Goal: Task Accomplishment & Management: Use online tool/utility

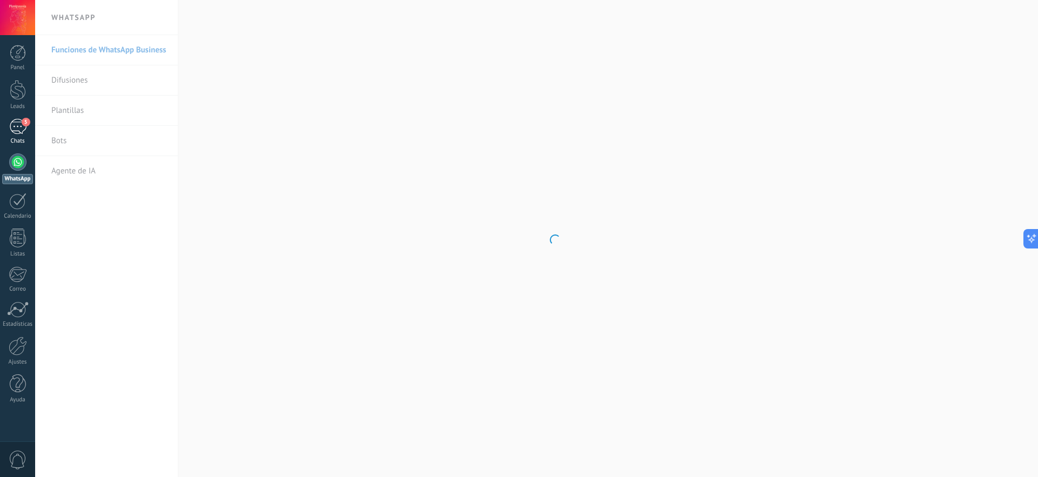
click at [21, 130] on div "5" at bounding box center [17, 127] width 17 height 16
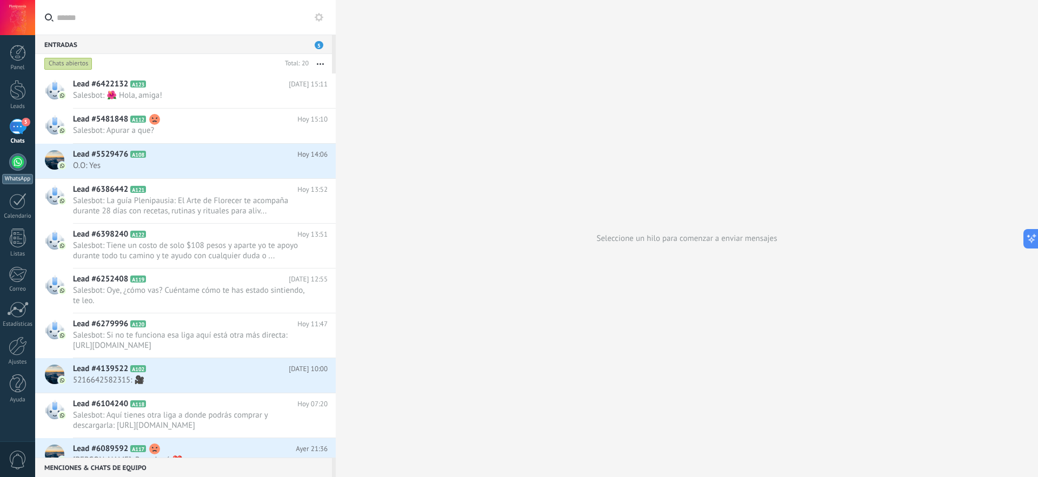
click at [18, 164] on div at bounding box center [17, 162] width 17 height 17
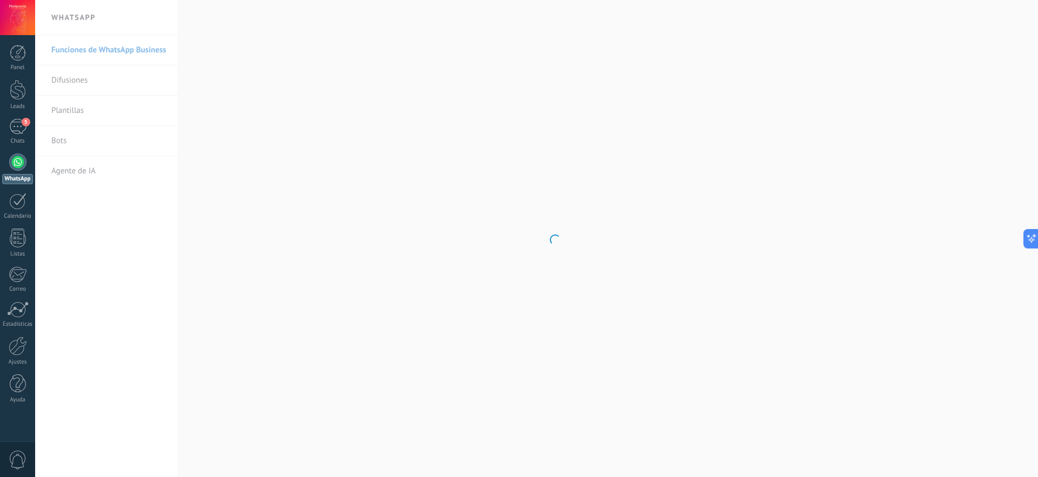
click at [81, 140] on body ".abccls-1,.abccls-2{fill-rule:evenodd}.abccls-2{fill:#fff} .abfcls-1{fill:none}…" at bounding box center [519, 238] width 1038 height 477
click at [68, 145] on link "Bots" at bounding box center [109, 141] width 116 height 30
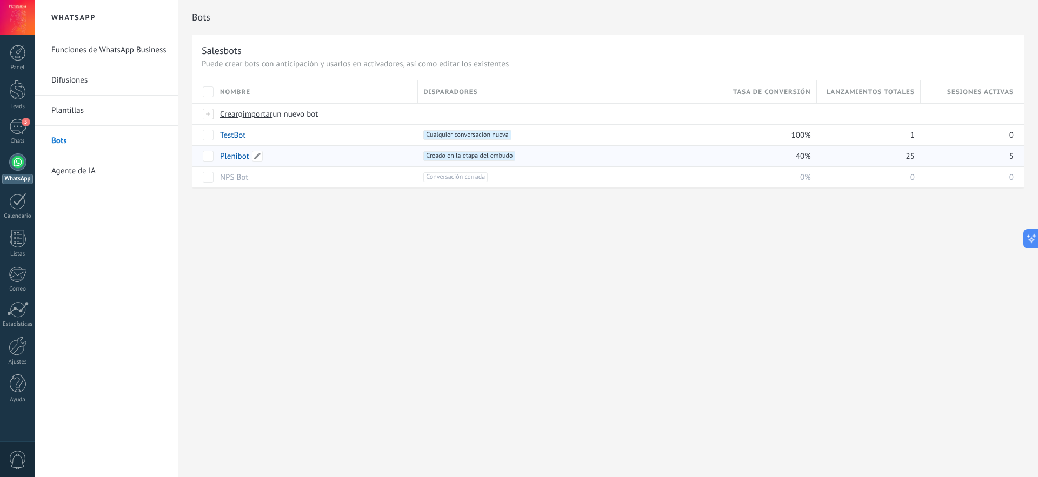
click at [237, 154] on link "Plenibot" at bounding box center [234, 156] width 29 height 10
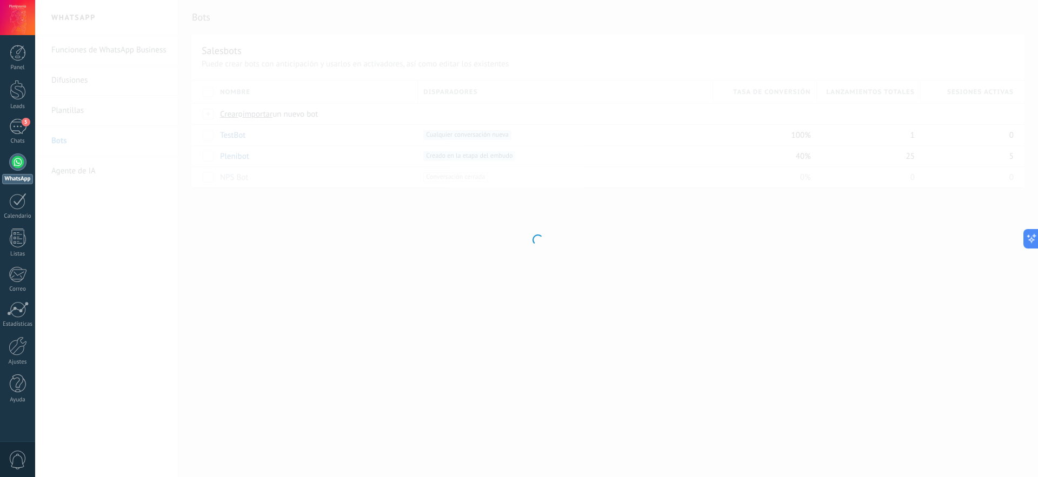
type input "********"
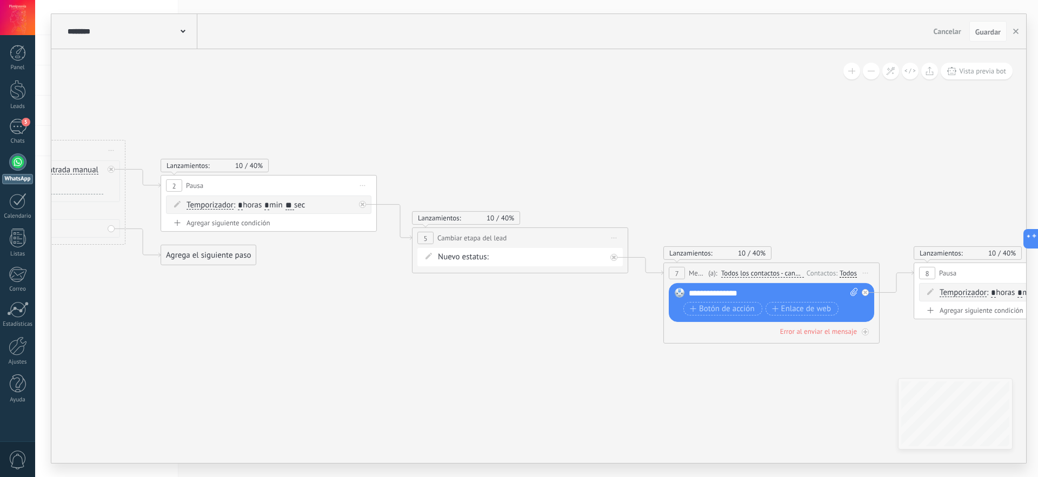
drag, startPoint x: 752, startPoint y: 360, endPoint x: 247, endPoint y: 333, distance: 506.3
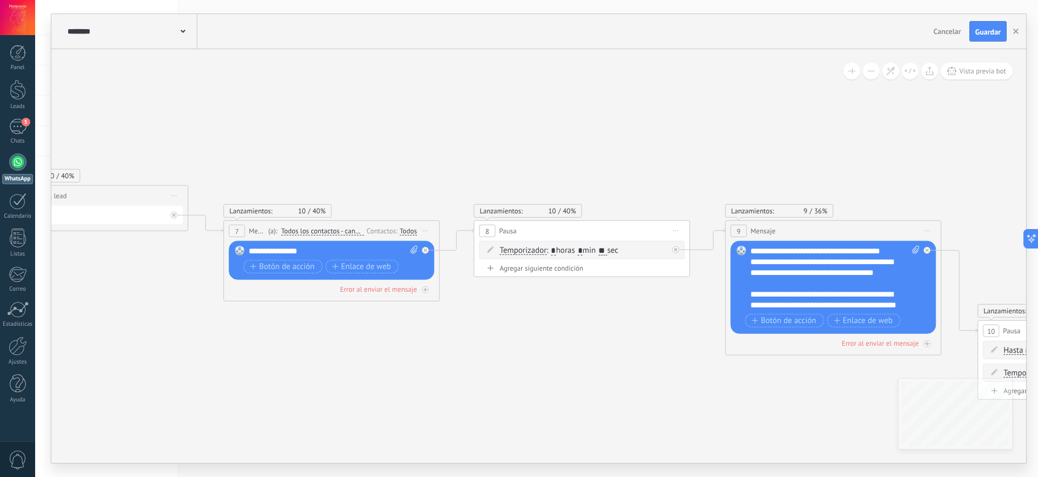
drag, startPoint x: 658, startPoint y: 379, endPoint x: 224, endPoint y: 337, distance: 435.1
click at [224, 338] on icon at bounding box center [1041, 337] width 3939 height 1091
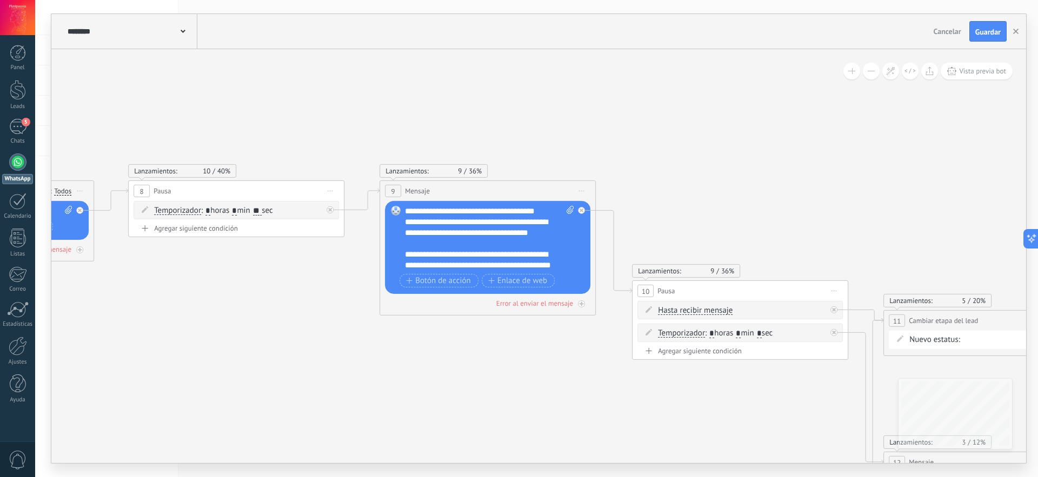
drag, startPoint x: 655, startPoint y: 367, endPoint x: 287, endPoint y: 301, distance: 373.7
click at [288, 301] on icon at bounding box center [695, 297] width 3939 height 1091
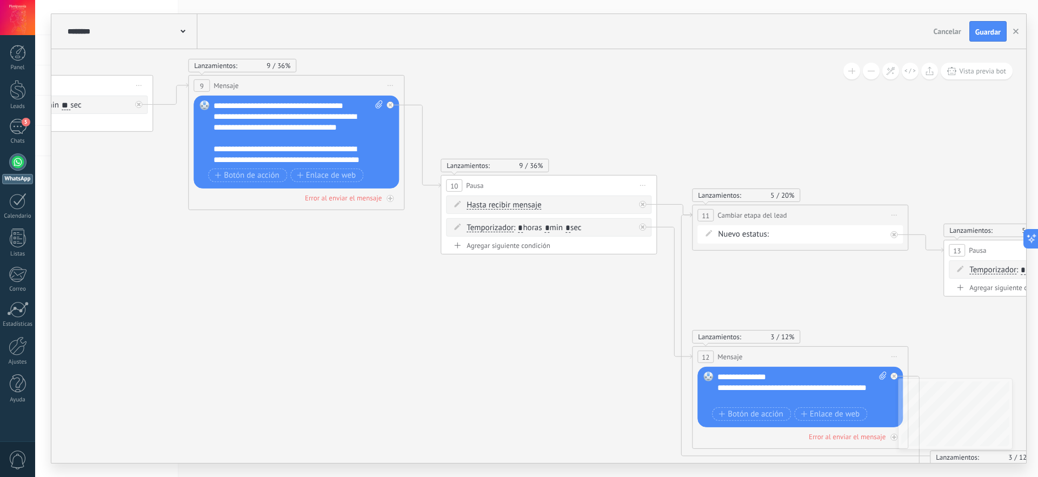
drag, startPoint x: 547, startPoint y: 381, endPoint x: 436, endPoint y: 307, distance: 132.9
click at [436, 307] on icon at bounding box center [504, 192] width 3939 height 1091
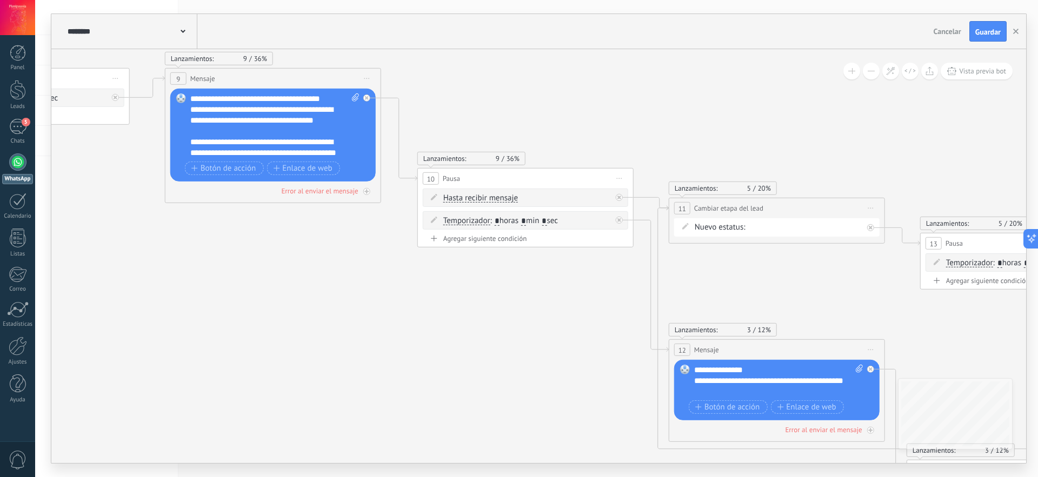
drag, startPoint x: 561, startPoint y: 350, endPoint x: 437, endPoint y: 320, distance: 128.0
click at [437, 320] on icon at bounding box center [480, 185] width 3939 height 1091
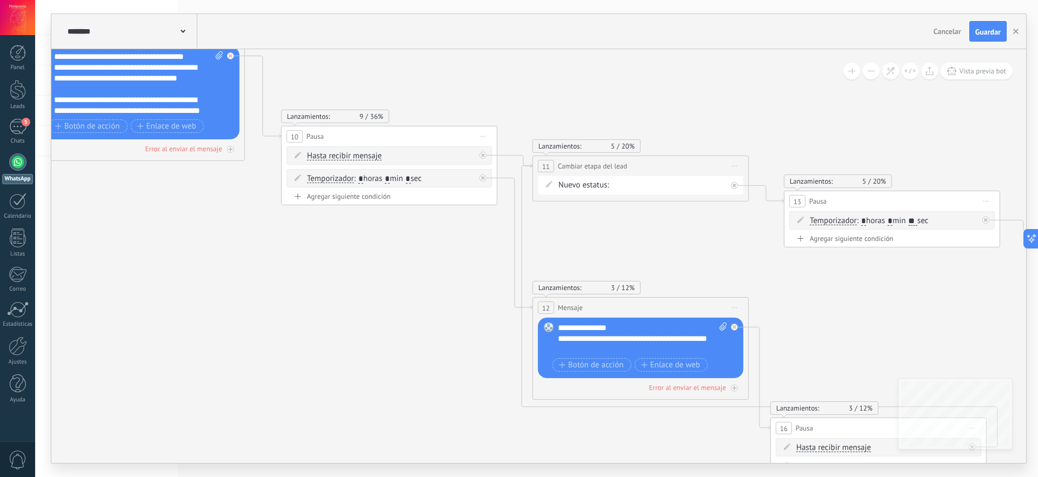
drag, startPoint x: 452, startPoint y: 370, endPoint x: 388, endPoint y: 325, distance: 78.0
click at [388, 325] on icon at bounding box center [344, 171] width 3939 height 1147
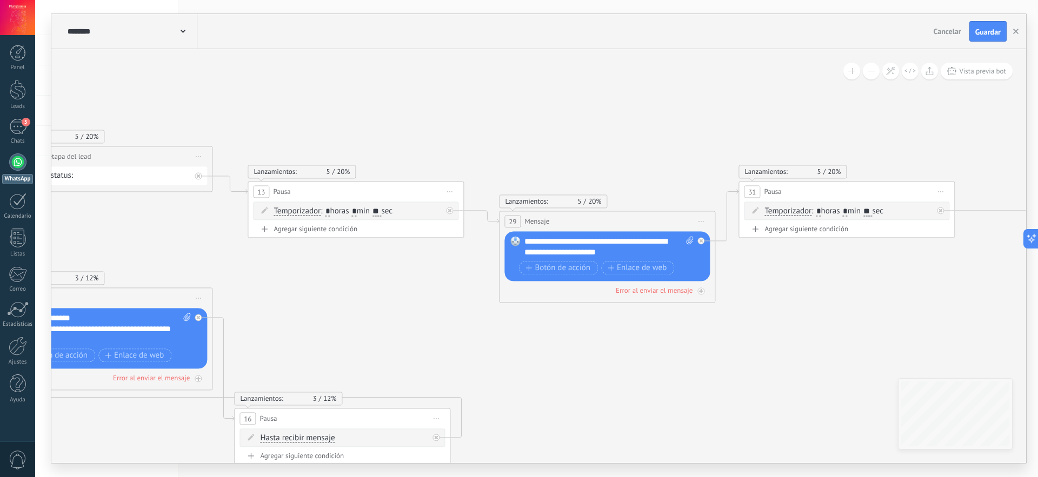
drag, startPoint x: 943, startPoint y: 306, endPoint x: 438, endPoint y: 335, distance: 505.9
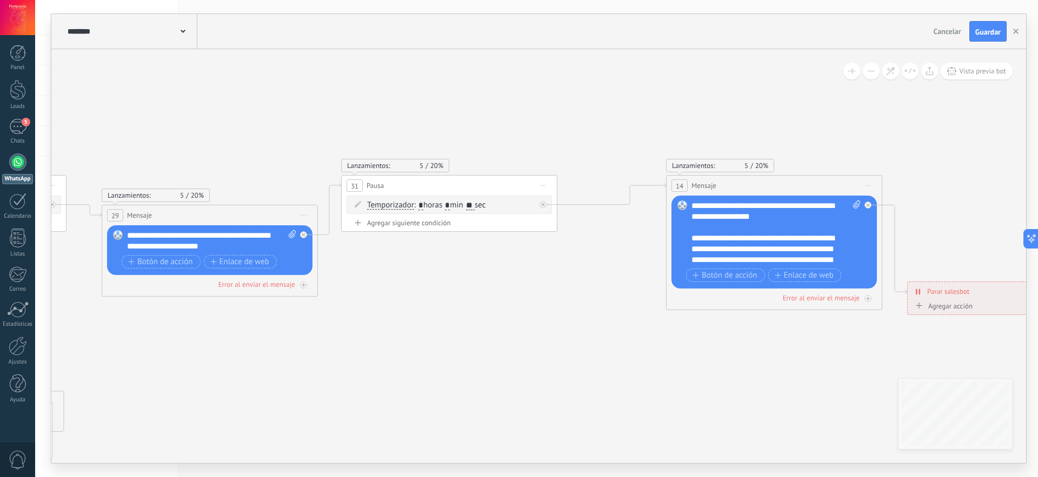
drag, startPoint x: 863, startPoint y: 300, endPoint x: 241, endPoint y: 282, distance: 622.6
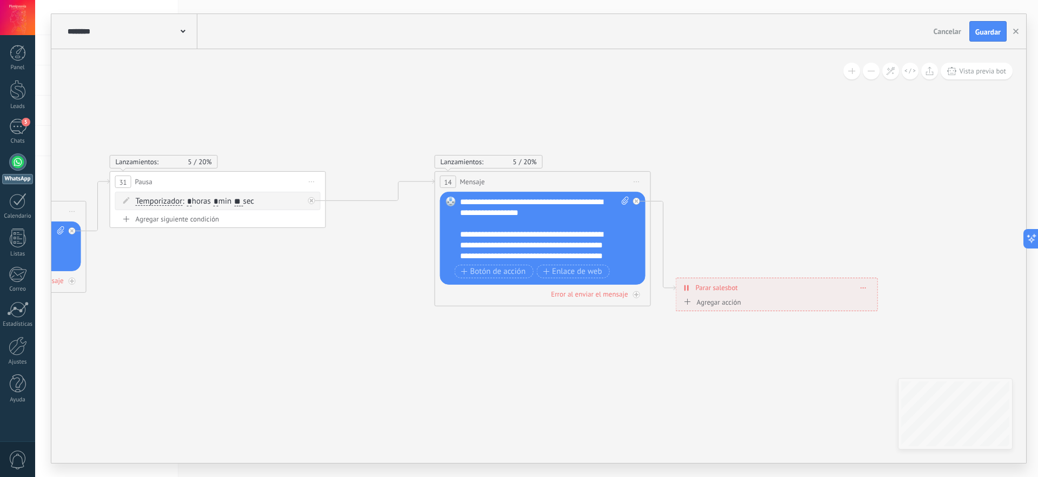
click at [488, 235] on div "**********" at bounding box center [544, 229] width 169 height 65
click at [987, 34] on span "Guardar" at bounding box center [987, 32] width 25 height 8
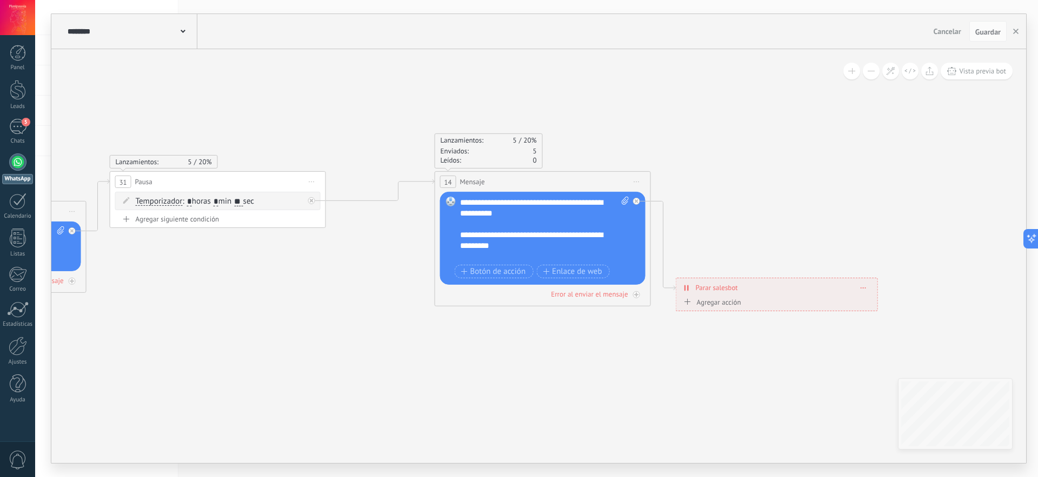
scroll to position [121, 0]
drag, startPoint x: 517, startPoint y: 236, endPoint x: 450, endPoint y: 226, distance: 67.3
click at [450, 226] on div "Reemplazar Quitar Convertir a mensaje de voz Arrastre la imagen aquí para adjun…" at bounding box center [542, 238] width 205 height 93
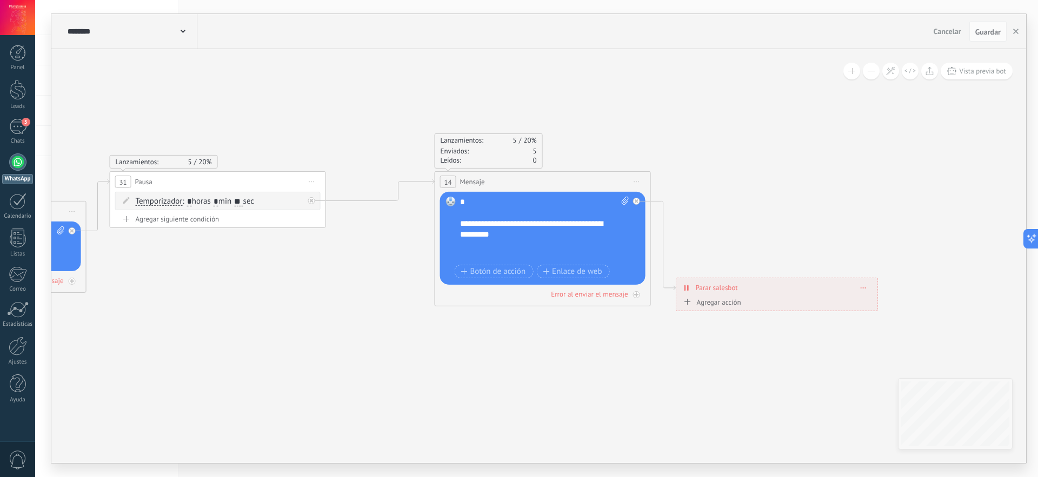
scroll to position [119, 0]
click at [985, 35] on span "Guardar" at bounding box center [987, 32] width 25 height 8
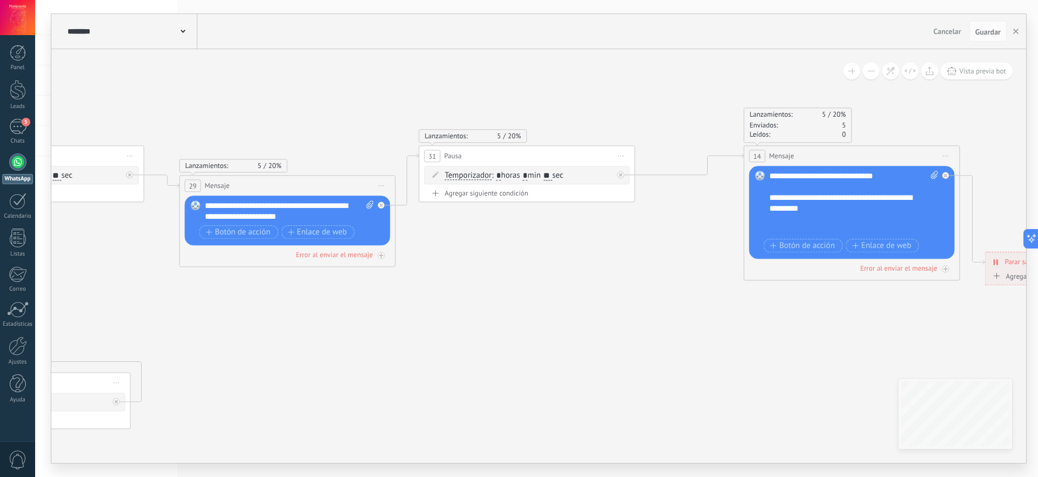
drag, startPoint x: 275, startPoint y: 306, endPoint x: 578, endPoint y: 287, distance: 303.9
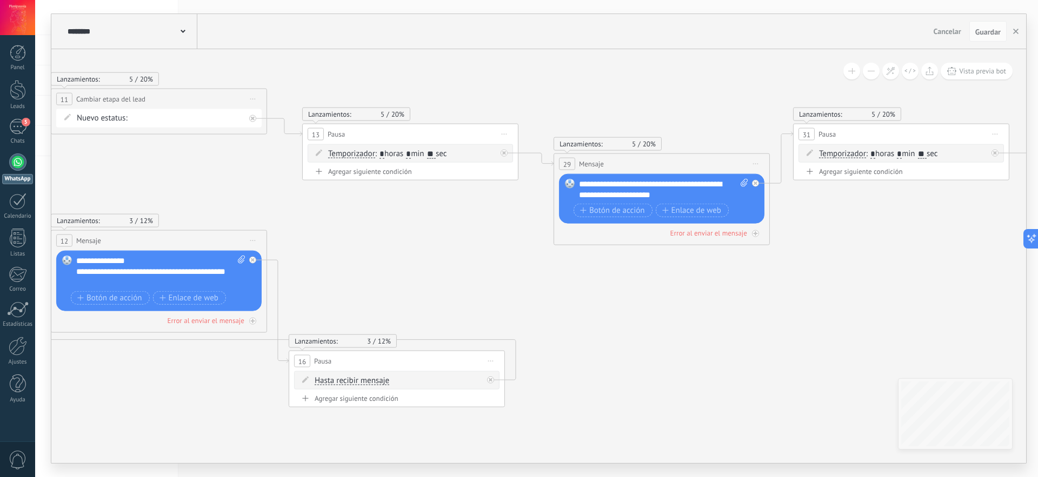
drag, startPoint x: 259, startPoint y: 347, endPoint x: 594, endPoint y: 345, distance: 334.7
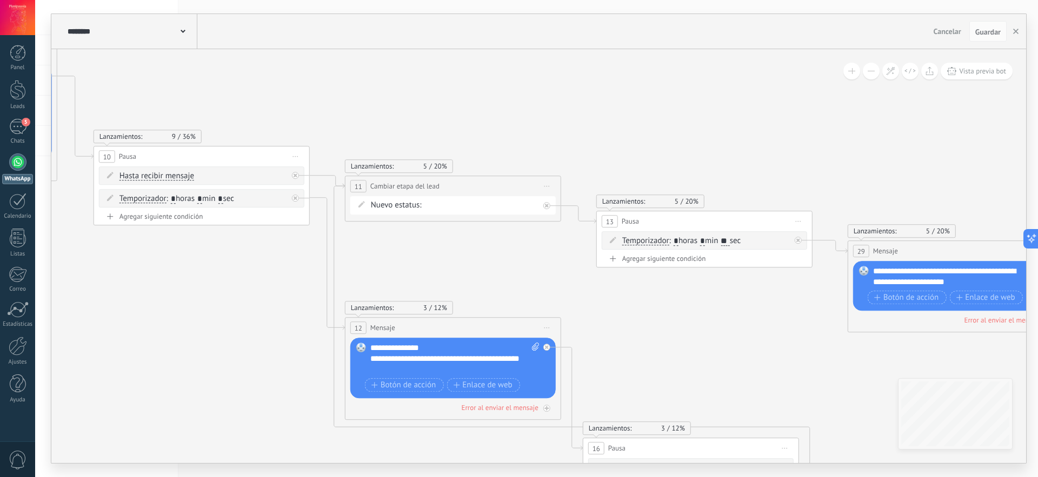
drag, startPoint x: 407, startPoint y: 250, endPoint x: 642, endPoint y: 318, distance: 244.9
click at [641, 322] on icon at bounding box center [156, 191] width 3939 height 1147
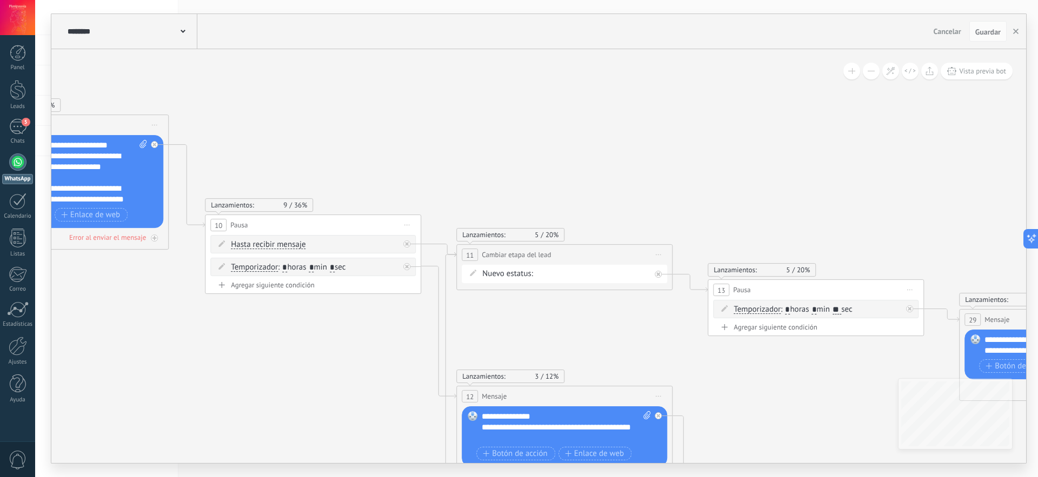
drag, startPoint x: 496, startPoint y: 297, endPoint x: 608, endPoint y: 366, distance: 130.9
click at [608, 366] on icon at bounding box center [268, 259] width 3939 height 1147
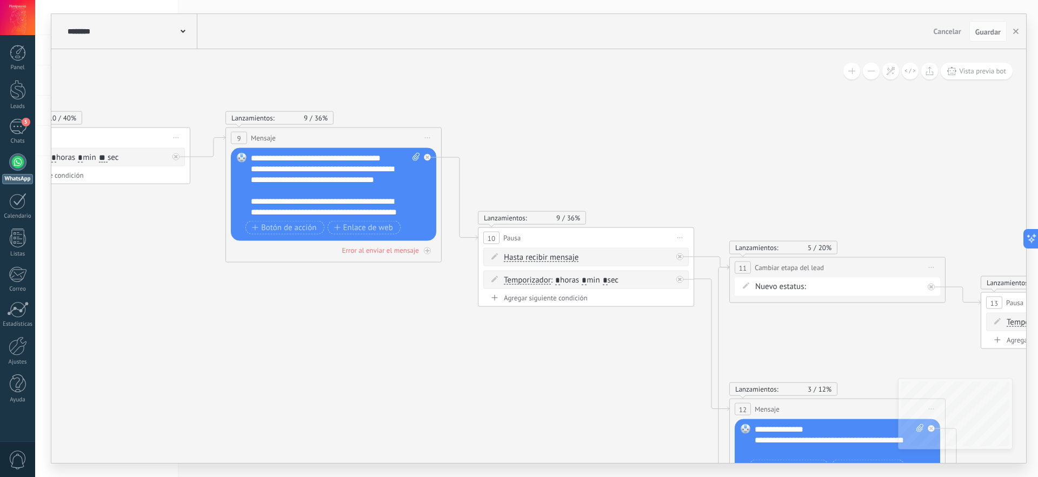
drag, startPoint x: 247, startPoint y: 366, endPoint x: 520, endPoint y: 378, distance: 272.8
click at [520, 378] on icon at bounding box center [541, 272] width 3939 height 1147
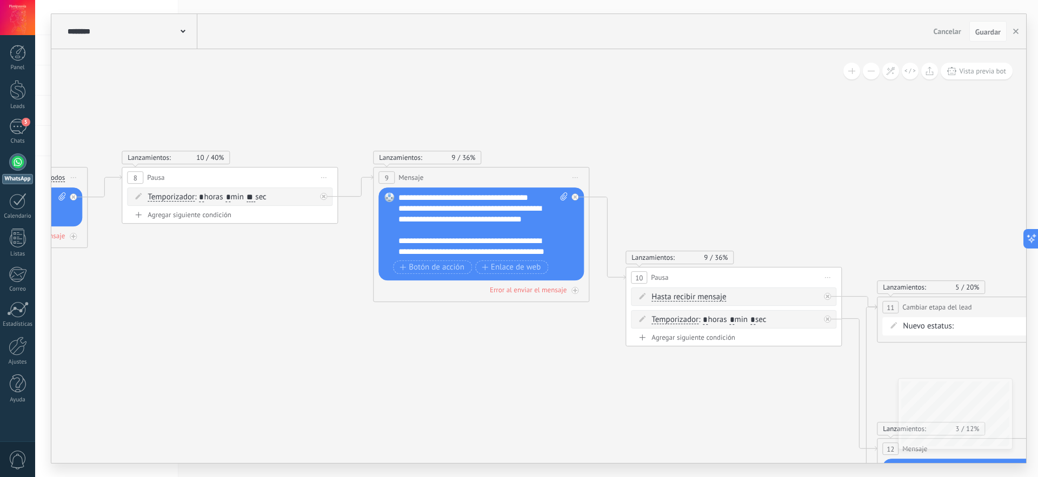
drag, startPoint x: 298, startPoint y: 336, endPoint x: 524, endPoint y: 399, distance: 234.1
click at [524, 399] on icon at bounding box center [689, 312] width 3939 height 1147
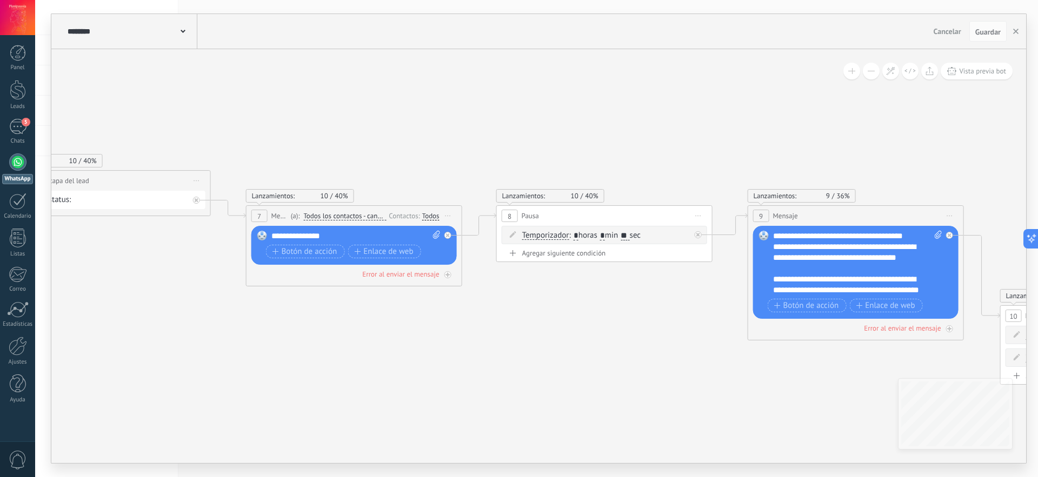
drag, startPoint x: 192, startPoint y: 343, endPoint x: 489, endPoint y: 359, distance: 297.3
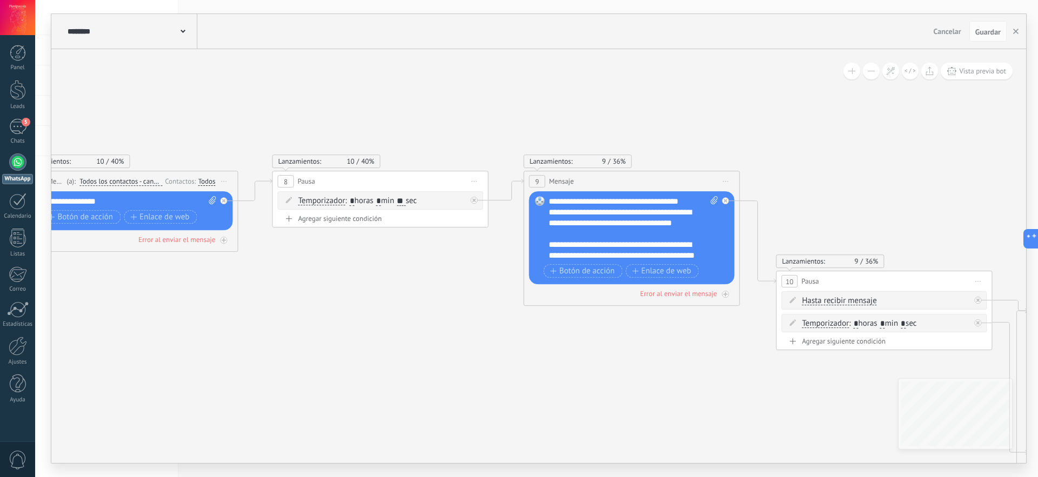
drag, startPoint x: 698, startPoint y: 388, endPoint x: 324, endPoint y: 327, distance: 378.6
click at [323, 326] on icon at bounding box center [839, 316] width 3939 height 1147
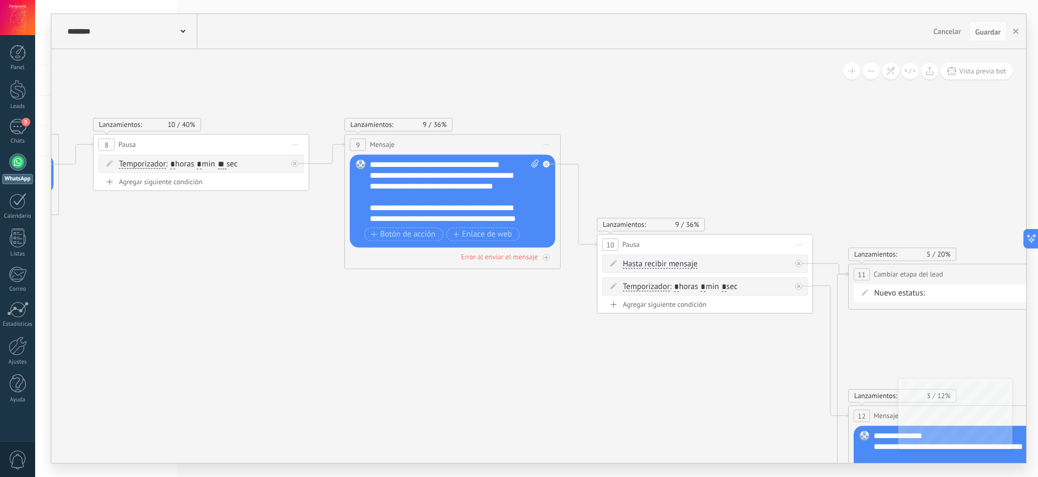
click at [237, 164] on span ": * horas * min ** sec" at bounding box center [202, 164] width 72 height 10
click at [227, 163] on input "**" at bounding box center [222, 165] width 9 height 9
type input "**"
click at [246, 269] on icon at bounding box center [660, 279] width 3939 height 1147
click at [991, 30] on span "Guardar" at bounding box center [987, 32] width 25 height 8
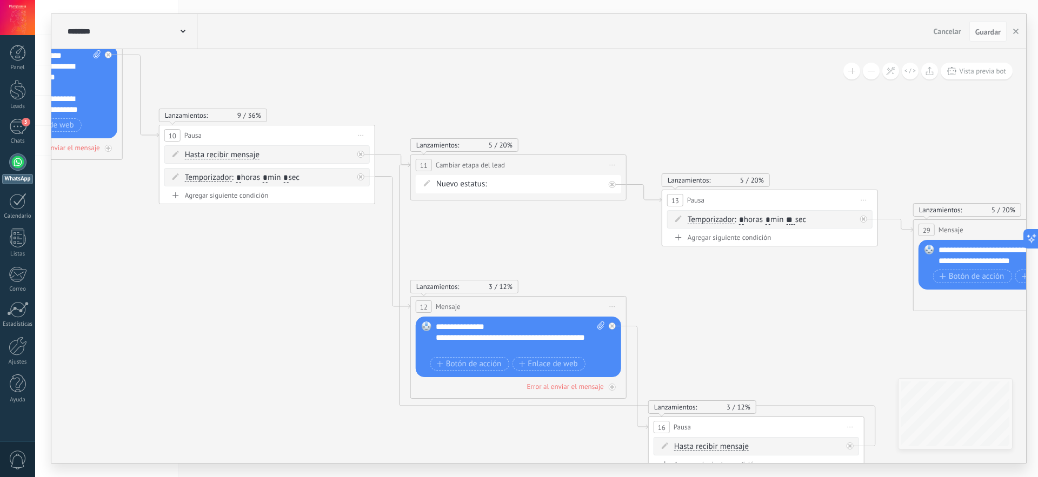
drag, startPoint x: 766, startPoint y: 385, endPoint x: 327, endPoint y: 275, distance: 452.1
click at [327, 275] on icon at bounding box center [222, 170] width 3939 height 1147
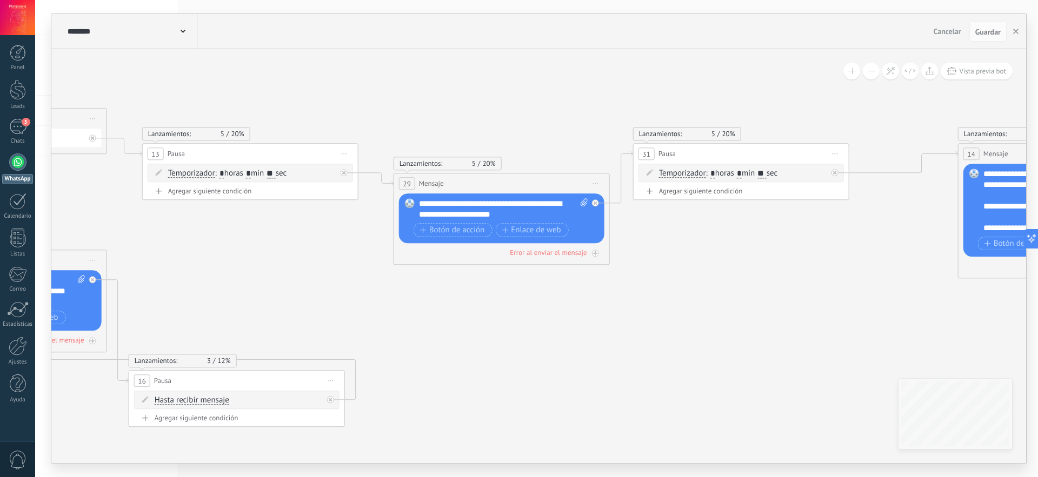
drag, startPoint x: 772, startPoint y: 349, endPoint x: 259, endPoint y: 303, distance: 514.6
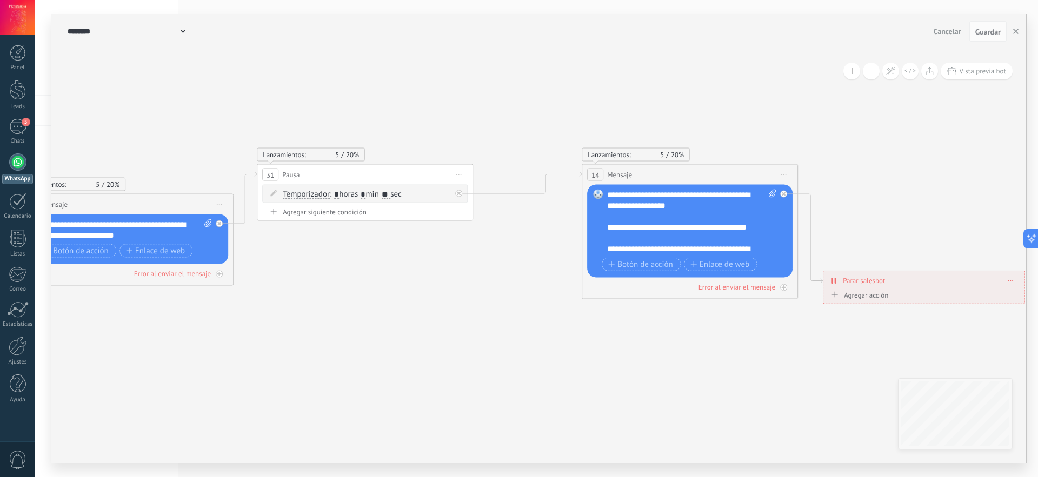
drag, startPoint x: 855, startPoint y: 256, endPoint x: 479, endPoint y: 277, distance: 376.9
drag, startPoint x: 397, startPoint y: 195, endPoint x: 389, endPoint y: 196, distance: 8.1
click at [389, 196] on span ": * horas * min ** sec" at bounding box center [366, 194] width 72 height 10
type input "**"
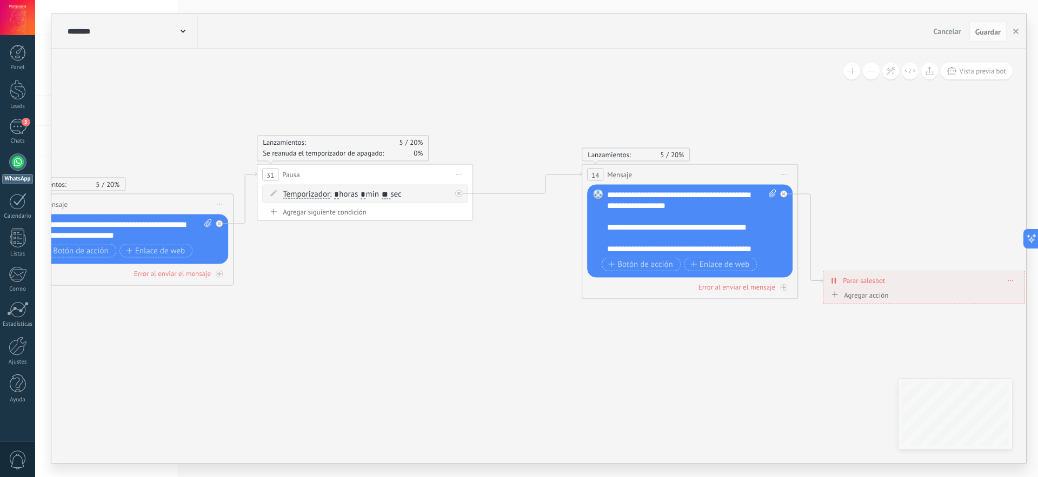
click at [988, 36] on span "Guardar" at bounding box center [987, 32] width 25 height 8
click at [970, 21] on button "Guardar" at bounding box center [988, 31] width 37 height 21
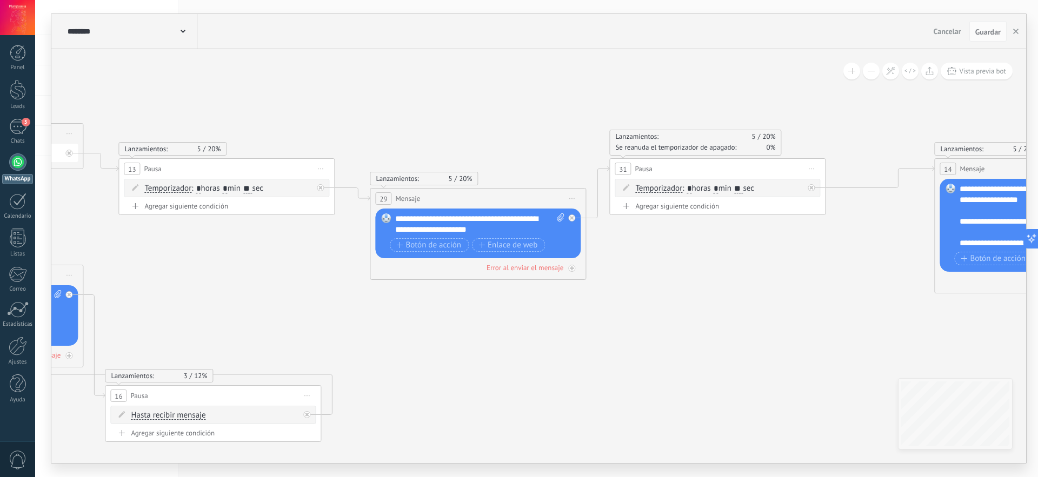
drag, startPoint x: 174, startPoint y: 372, endPoint x: 526, endPoint y: 366, distance: 352.6
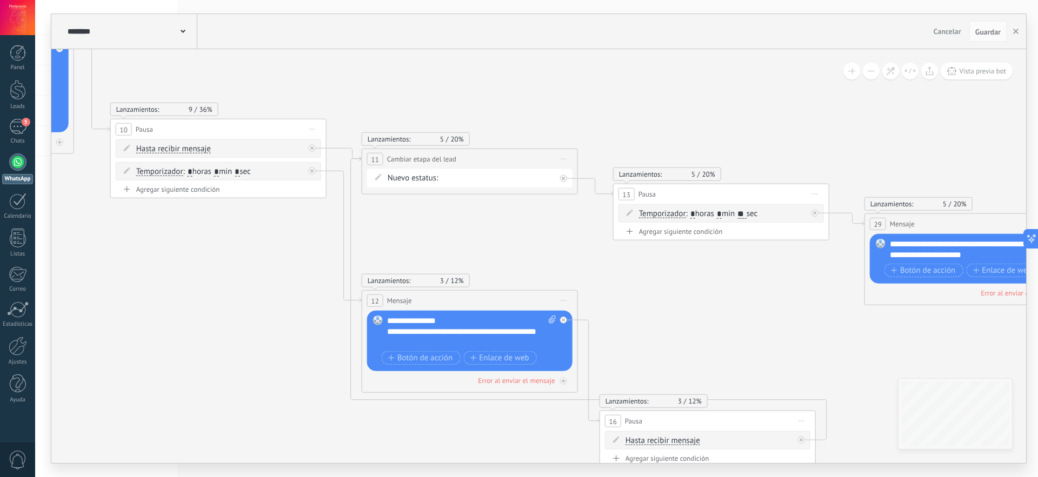
drag, startPoint x: 246, startPoint y: 292, endPoint x: 777, endPoint y: 323, distance: 531.9
click at [777, 323] on icon at bounding box center [173, 164] width 3939 height 1147
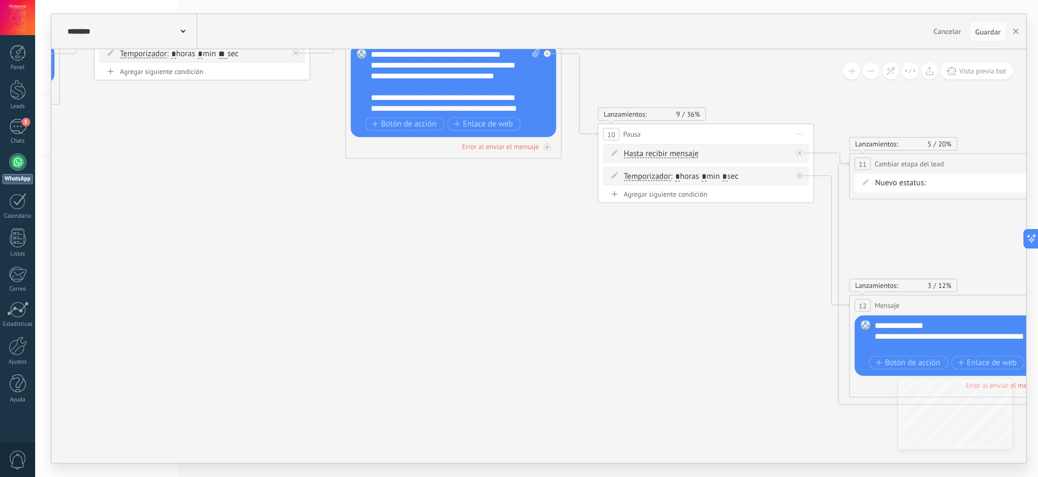
drag, startPoint x: 229, startPoint y: 321, endPoint x: 698, endPoint y: 345, distance: 469.4
click at [698, 345] on icon at bounding box center [661, 169] width 3939 height 1147
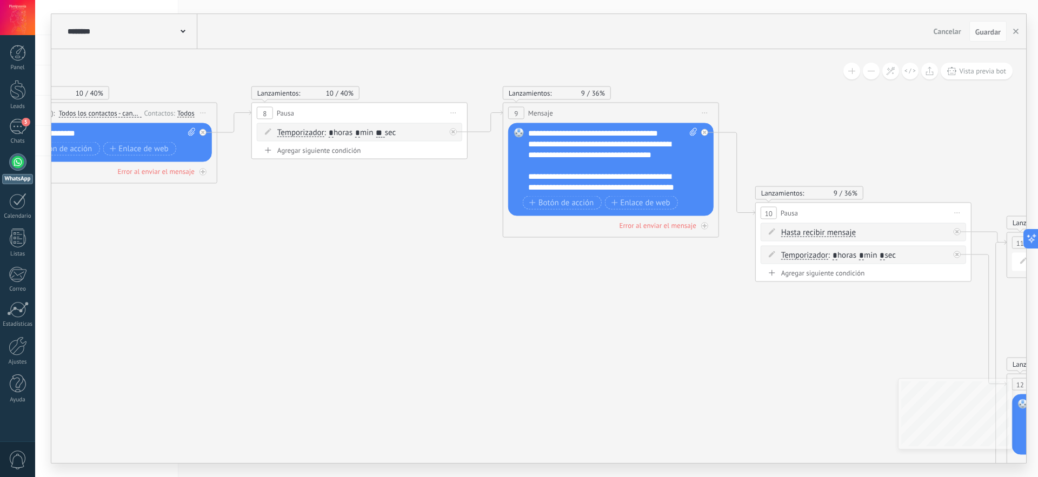
drag, startPoint x: 344, startPoint y: 312, endPoint x: 643, endPoint y: 390, distance: 308.5
click at [654, 394] on icon at bounding box center [818, 247] width 3939 height 1147
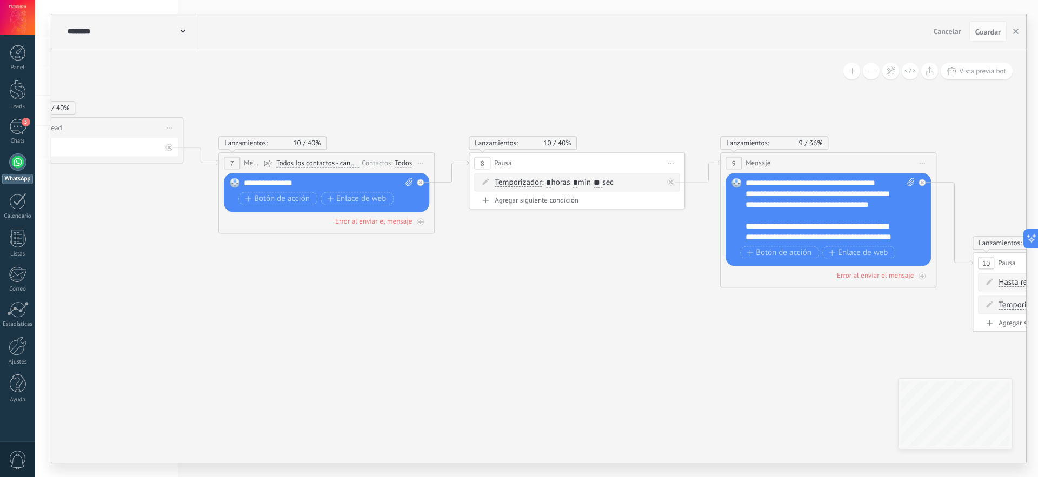
click at [304, 329] on icon at bounding box center [1036, 297] width 3939 height 1147
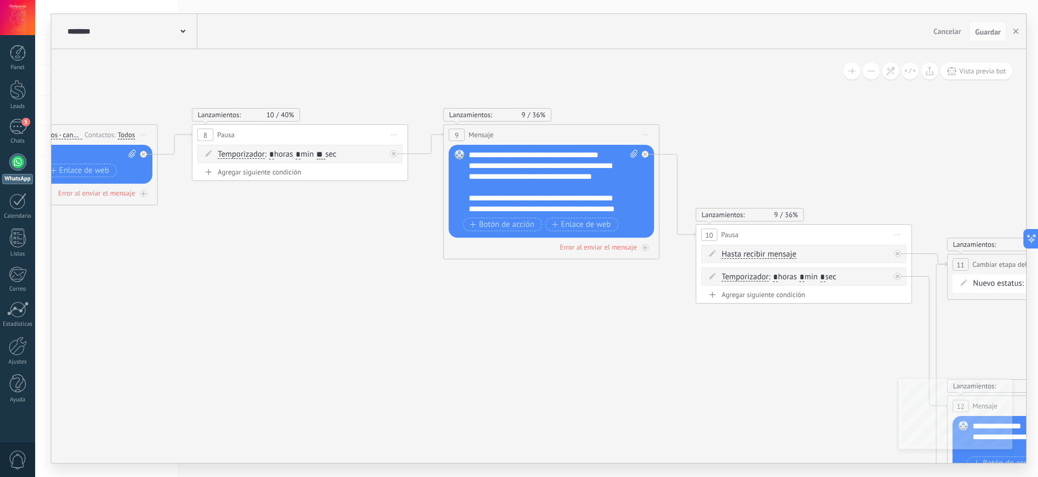
drag, startPoint x: 730, startPoint y: 366, endPoint x: 454, endPoint y: 339, distance: 277.1
click at [454, 339] on icon at bounding box center [759, 269] width 3939 height 1147
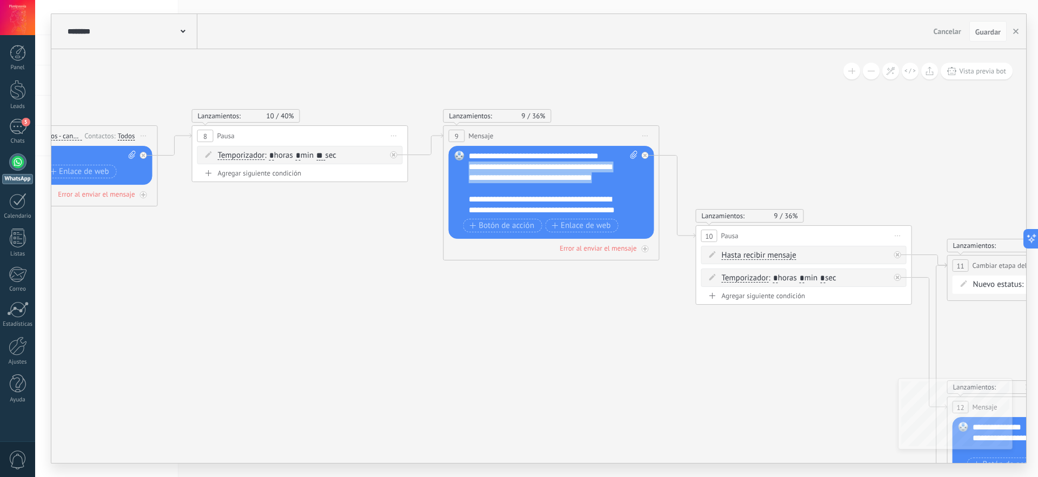
drag, startPoint x: 606, startPoint y: 178, endPoint x: 464, endPoint y: 170, distance: 141.9
click at [464, 170] on div "Reemplazar Quitar Convertir a mensaje de voz Arrastre la imagen aquí para adjun…" at bounding box center [551, 192] width 205 height 93
click at [627, 185] on div "**********" at bounding box center [553, 183] width 169 height 65
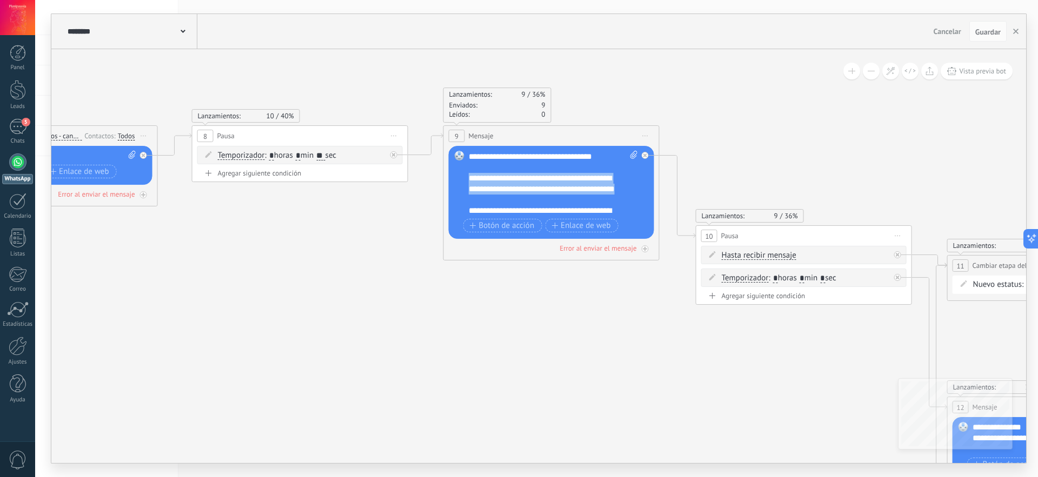
drag, startPoint x: 469, startPoint y: 176, endPoint x: 515, endPoint y: 197, distance: 50.8
click at [515, 197] on div "**********" at bounding box center [553, 183] width 169 height 65
drag, startPoint x: 548, startPoint y: 189, endPoint x: 466, endPoint y: 172, distance: 83.9
click at [466, 172] on div "Reemplazar Quitar Convertir a mensaje de voz Arrastre la imagen aquí para adjun…" at bounding box center [551, 192] width 205 height 93
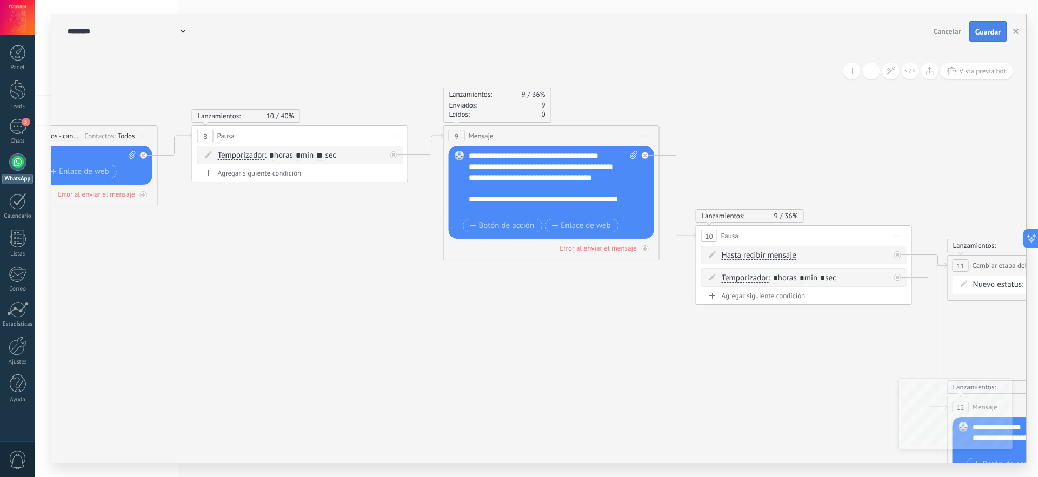
click at [987, 25] on button "Guardar" at bounding box center [988, 31] width 37 height 21
click at [613, 157] on div "**********" at bounding box center [553, 183] width 169 height 65
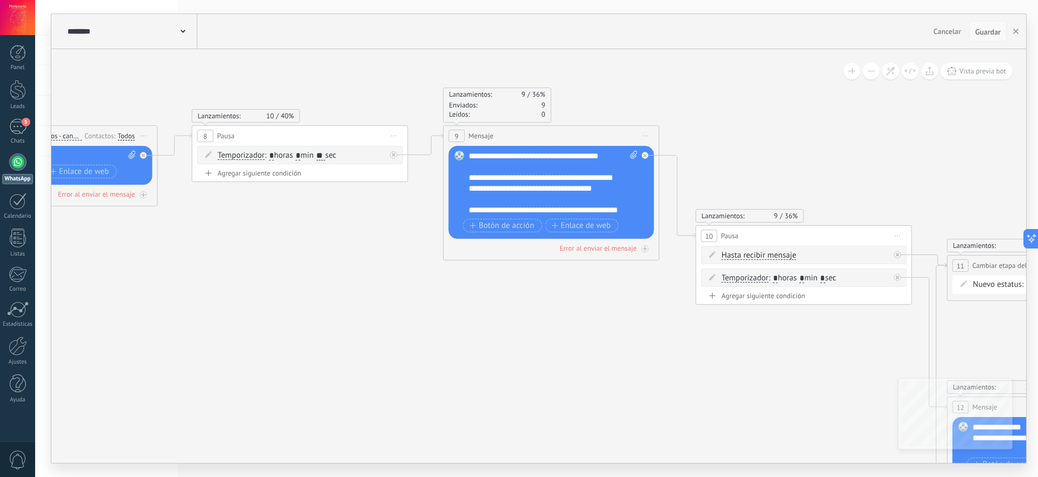
click at [986, 35] on span "Guardar" at bounding box center [987, 32] width 25 height 8
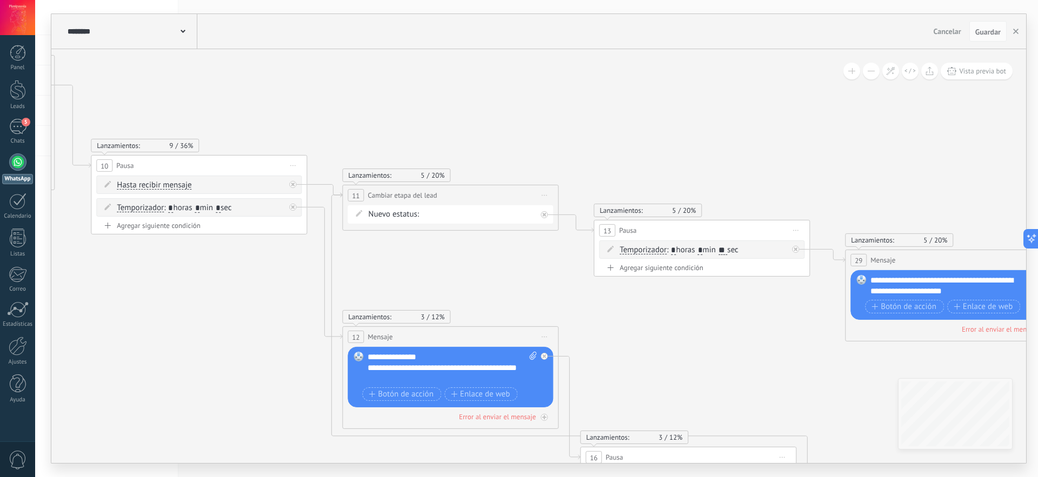
drag, startPoint x: 811, startPoint y: 377, endPoint x: 177, endPoint y: 303, distance: 638.1
click at [175, 304] on icon at bounding box center [154, 200] width 3939 height 1147
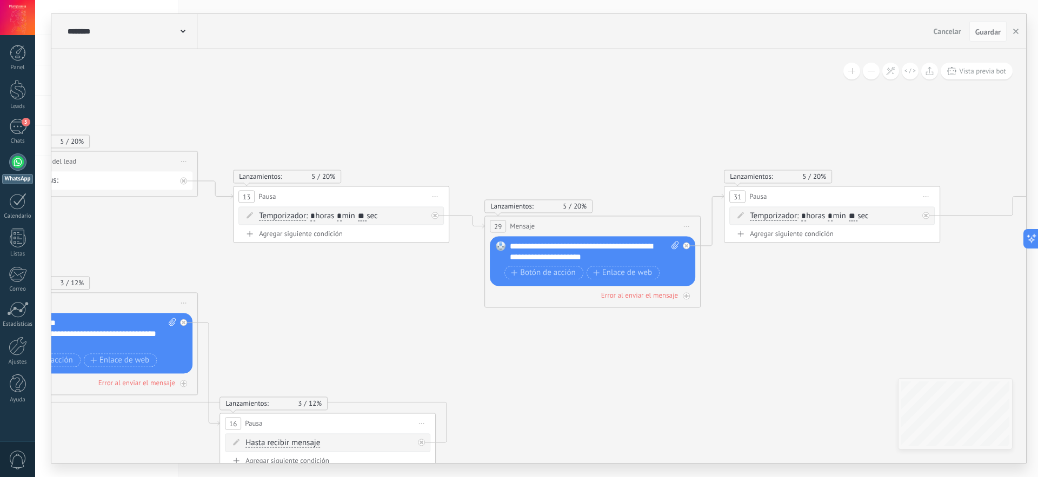
drag, startPoint x: 775, startPoint y: 346, endPoint x: 454, endPoint y: 316, distance: 322.6
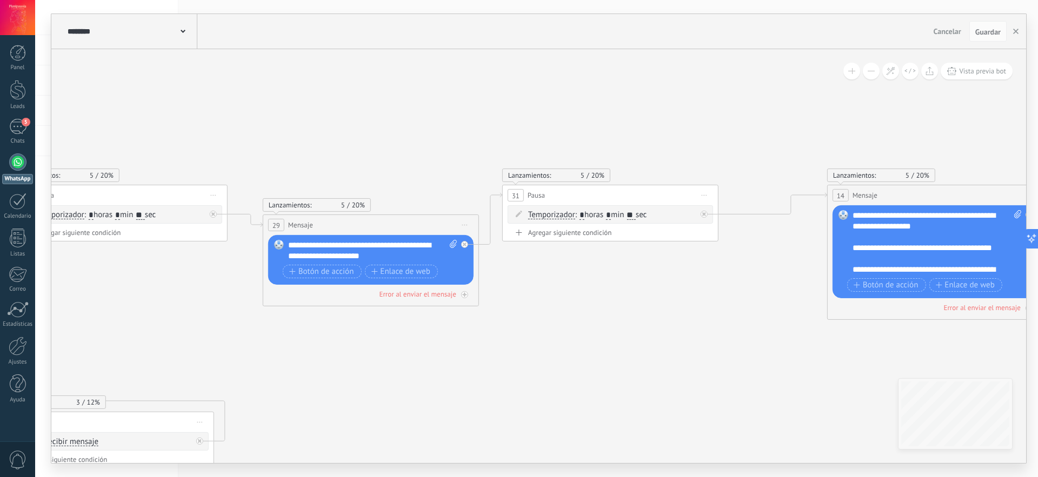
drag, startPoint x: 817, startPoint y: 356, endPoint x: 594, endPoint y: 355, distance: 222.2
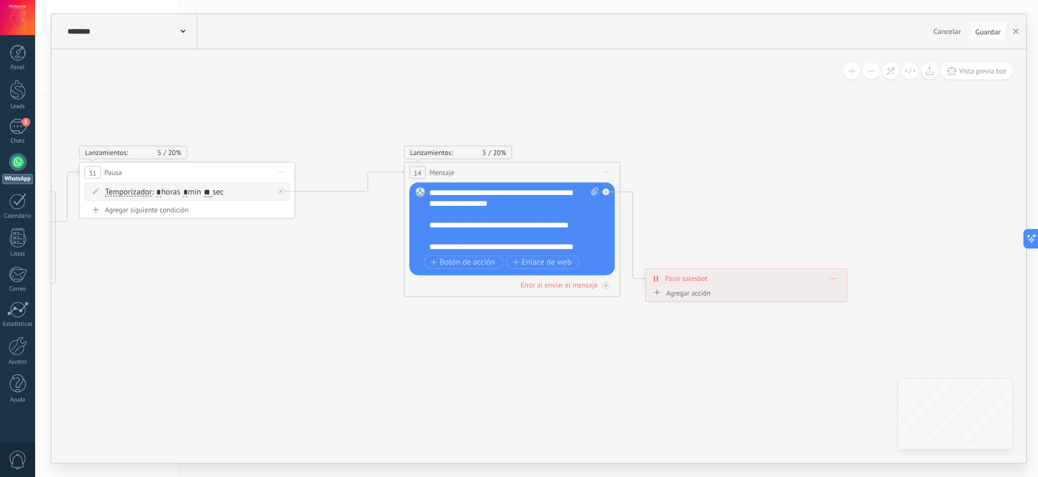
drag, startPoint x: 726, startPoint y: 337, endPoint x: 303, endPoint y: 315, distance: 423.5
drag, startPoint x: 439, startPoint y: 225, endPoint x: 428, endPoint y: 225, distance: 10.8
click at [428, 225] on div "Reemplazar Quitar Convertir a mensaje de voz Arrastre la imagen aquí para adjun…" at bounding box center [511, 229] width 205 height 93
click at [993, 32] on span "Guardar" at bounding box center [987, 32] width 25 height 8
